Goal: Transaction & Acquisition: Purchase product/service

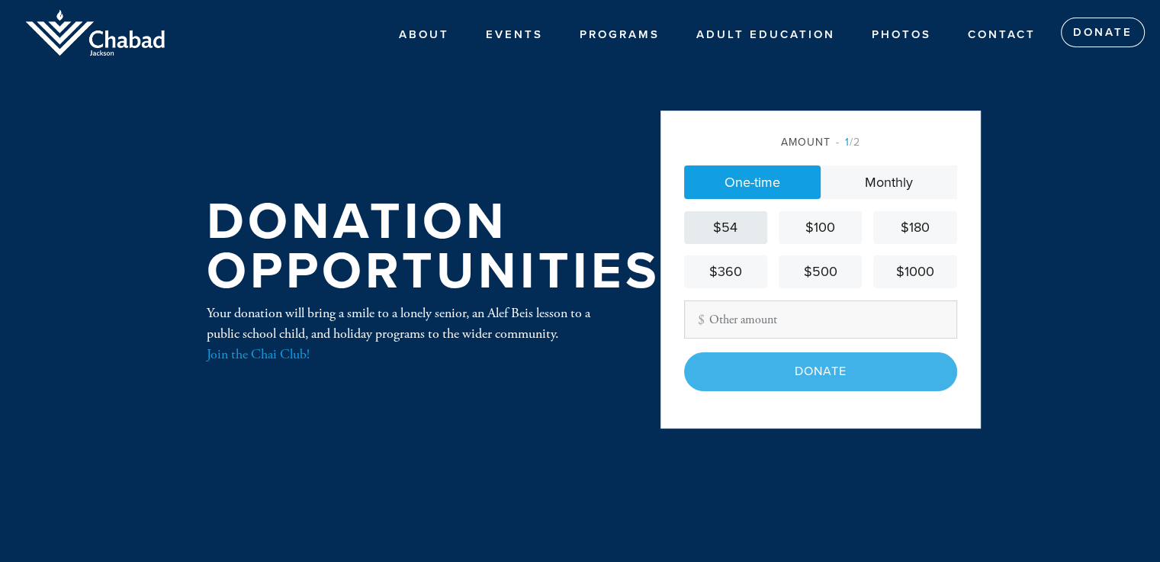
click at [721, 227] on div "$54" at bounding box center [725, 227] width 71 height 21
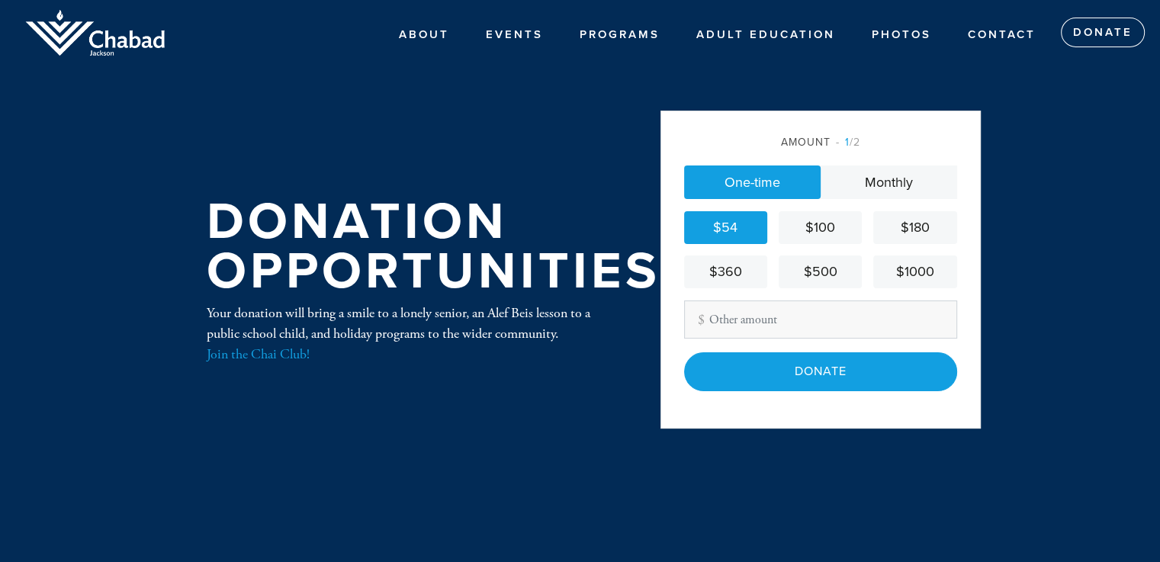
click at [721, 227] on div "$54" at bounding box center [725, 227] width 71 height 21
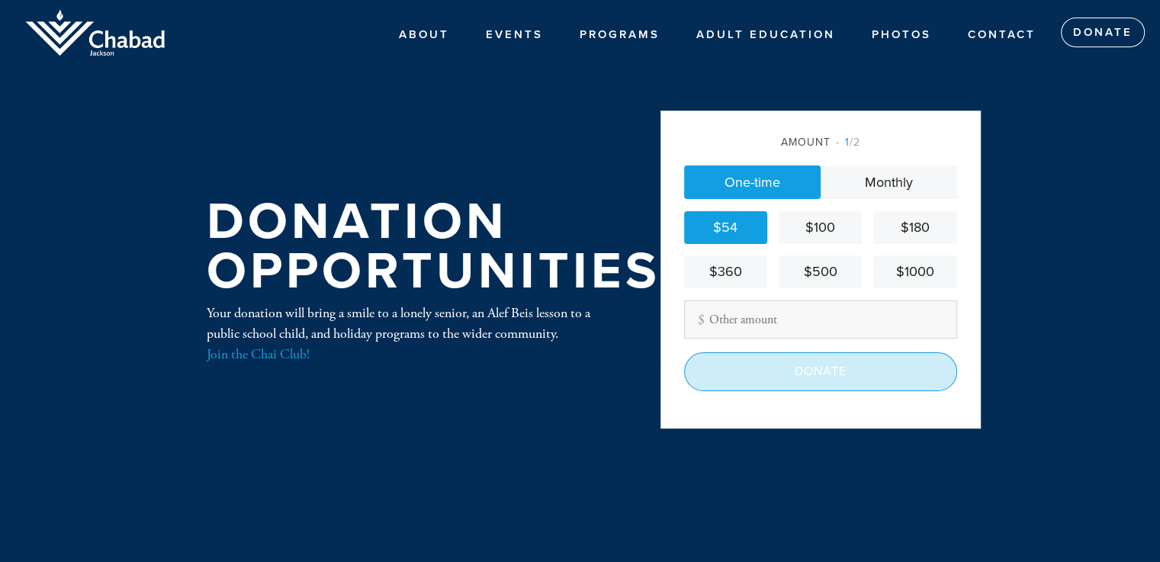
click at [796, 370] on input "Donate" at bounding box center [820, 371] width 273 height 38
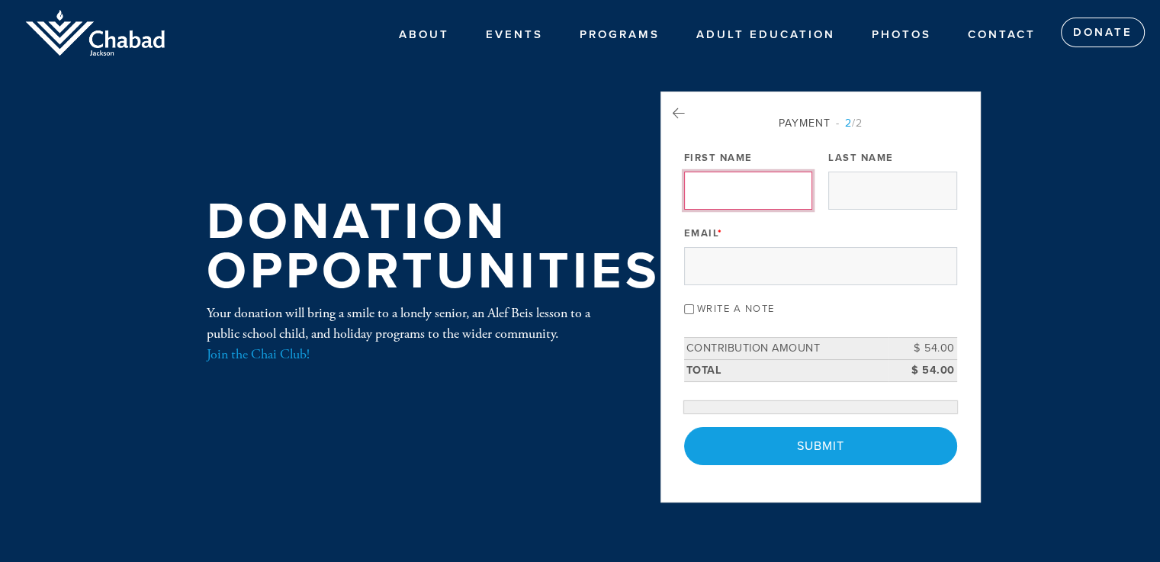
click at [714, 185] on input "First Name" at bounding box center [748, 191] width 128 height 38
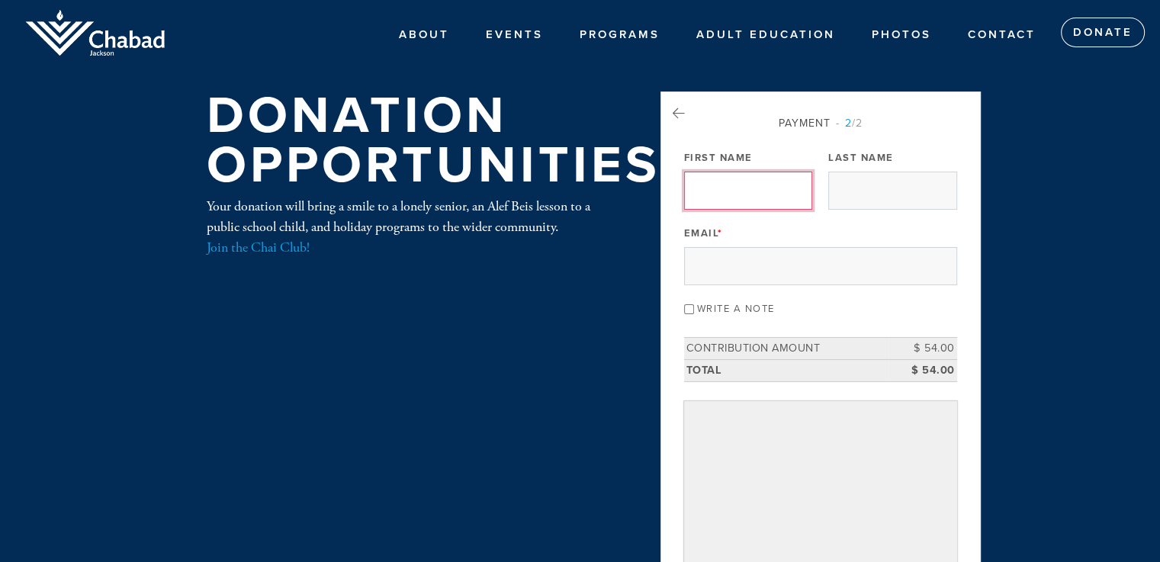
click at [708, 194] on input "First Name" at bounding box center [748, 191] width 128 height 38
type input "Moshe"
type input "Wiener"
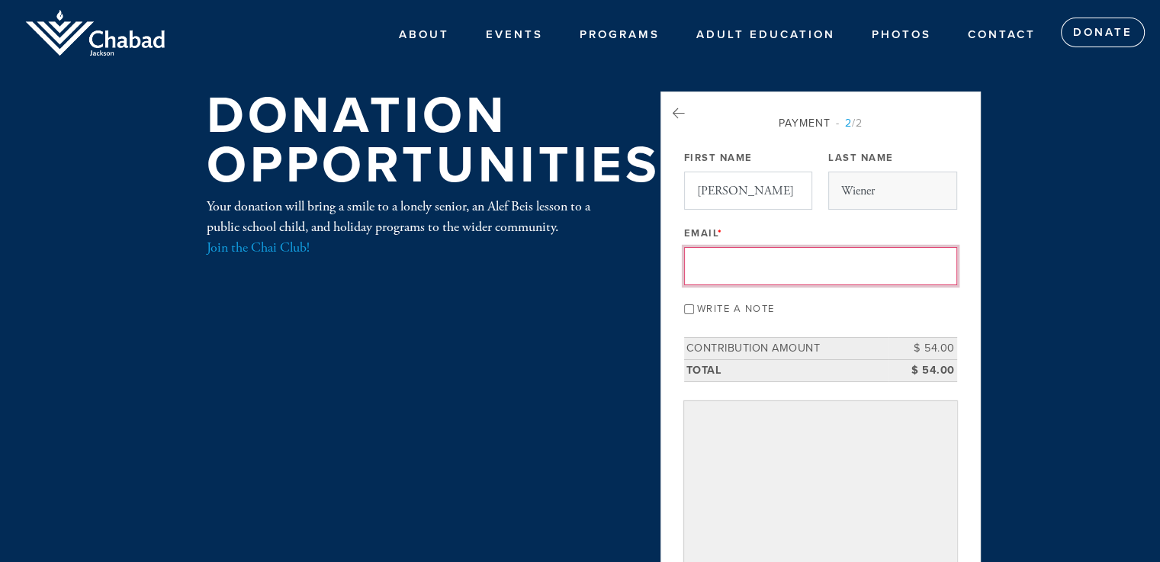
type input "moshenwiener@gmail.com"
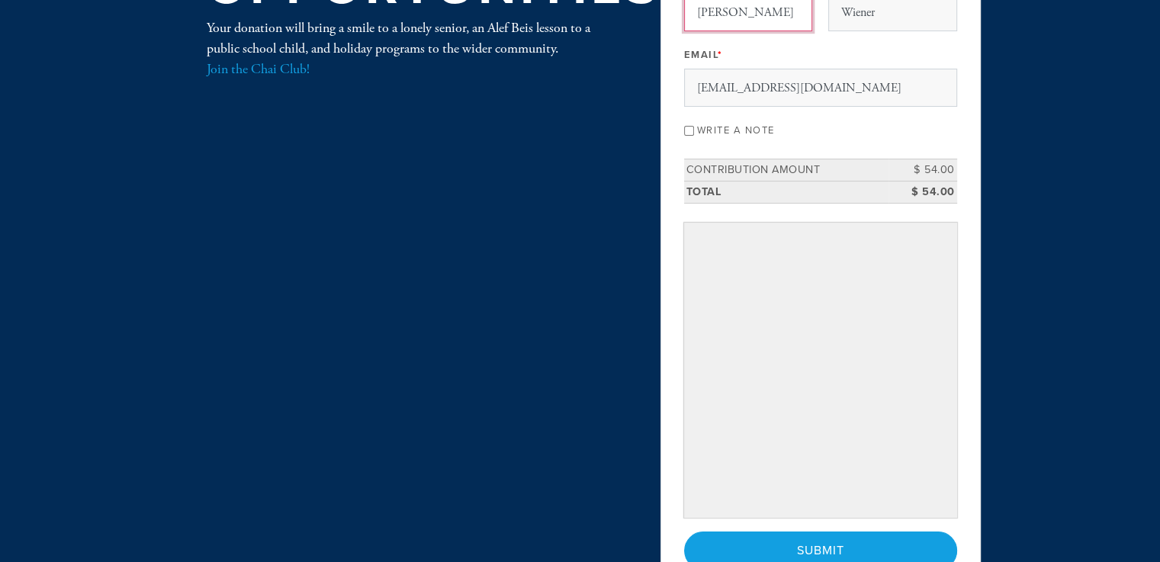
scroll to position [229, 0]
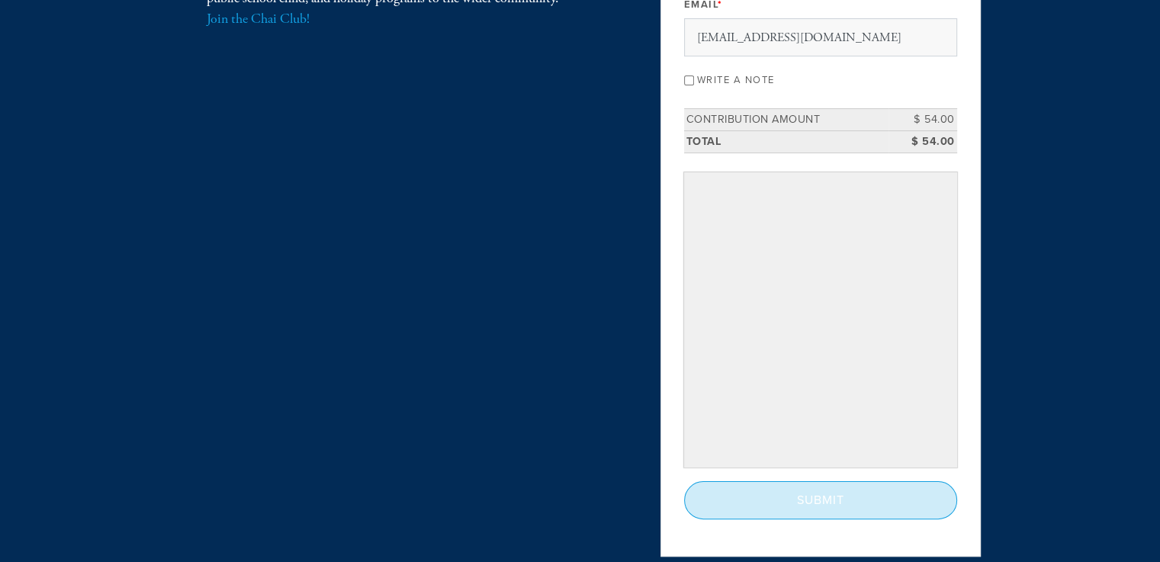
click at [826, 489] on input "Submit" at bounding box center [820, 500] width 273 height 38
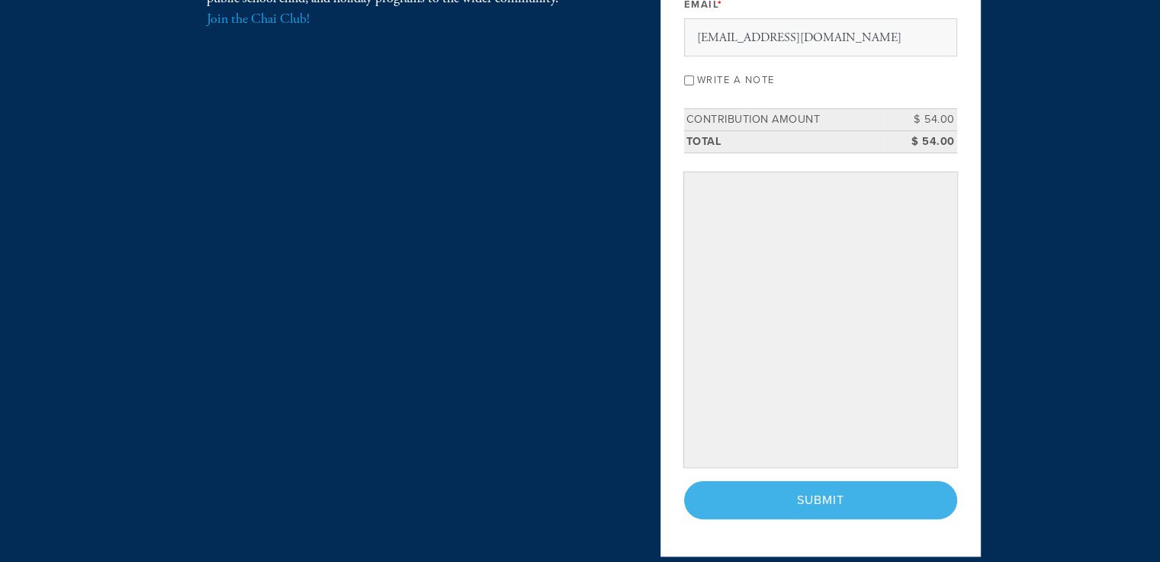
click at [838, 497] on div "< Previous Page Submit" at bounding box center [820, 500] width 273 height 38
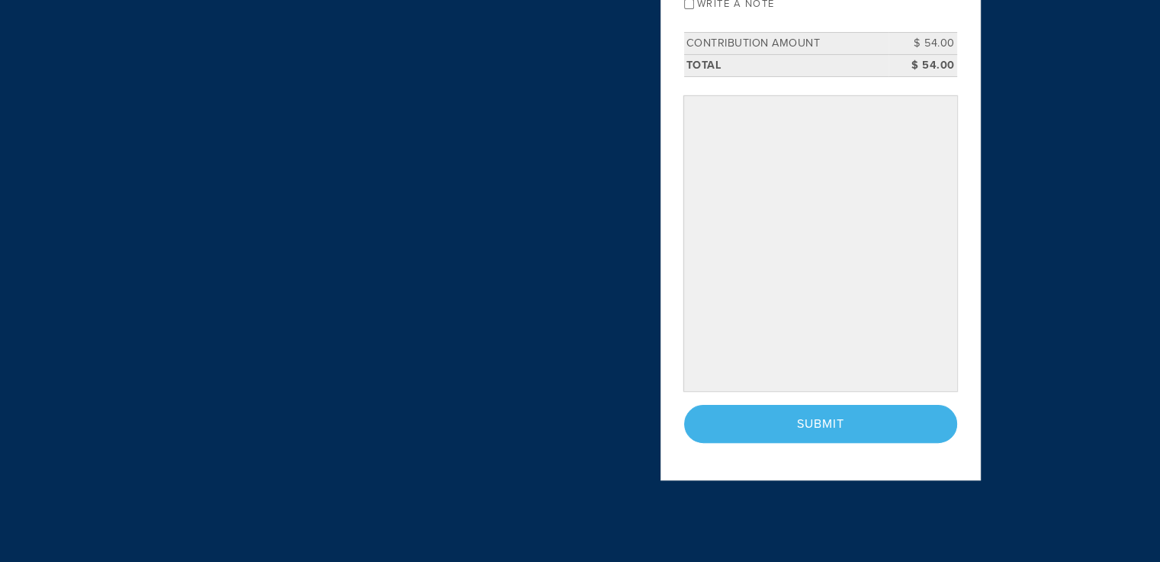
click at [826, 413] on div "< Previous Page Submit" at bounding box center [820, 424] width 273 height 38
